Goal: Task Accomplishment & Management: Complete application form

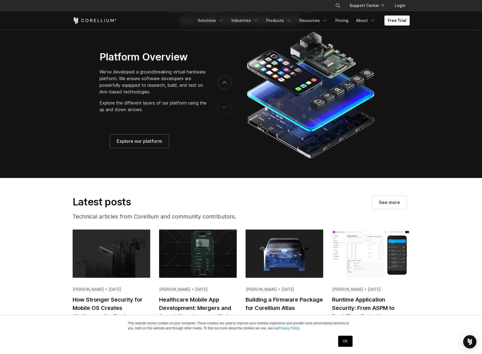
scroll to position [1136, 0]
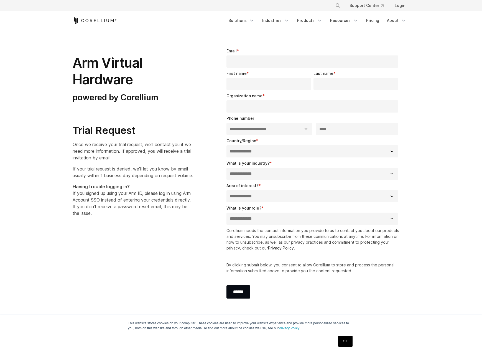
select select "**"
click at [156, 126] on h2 "Trial Request" at bounding box center [133, 130] width 120 height 12
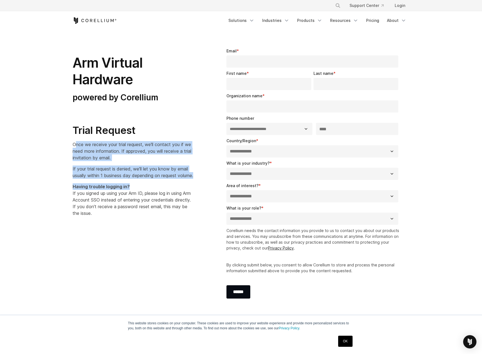
drag, startPoint x: 98, startPoint y: 170, endPoint x: 75, endPoint y: 143, distance: 36.0
click at [75, 143] on div "Arm Virtual Hardware powered by Corellium Trial Request Once we receive your tr…" at bounding box center [140, 129] width 134 height 173
click at [75, 143] on span "Once we receive your trial request, we'll contact you if we need more informati…" at bounding box center [132, 151] width 119 height 19
